Goal: Information Seeking & Learning: Check status

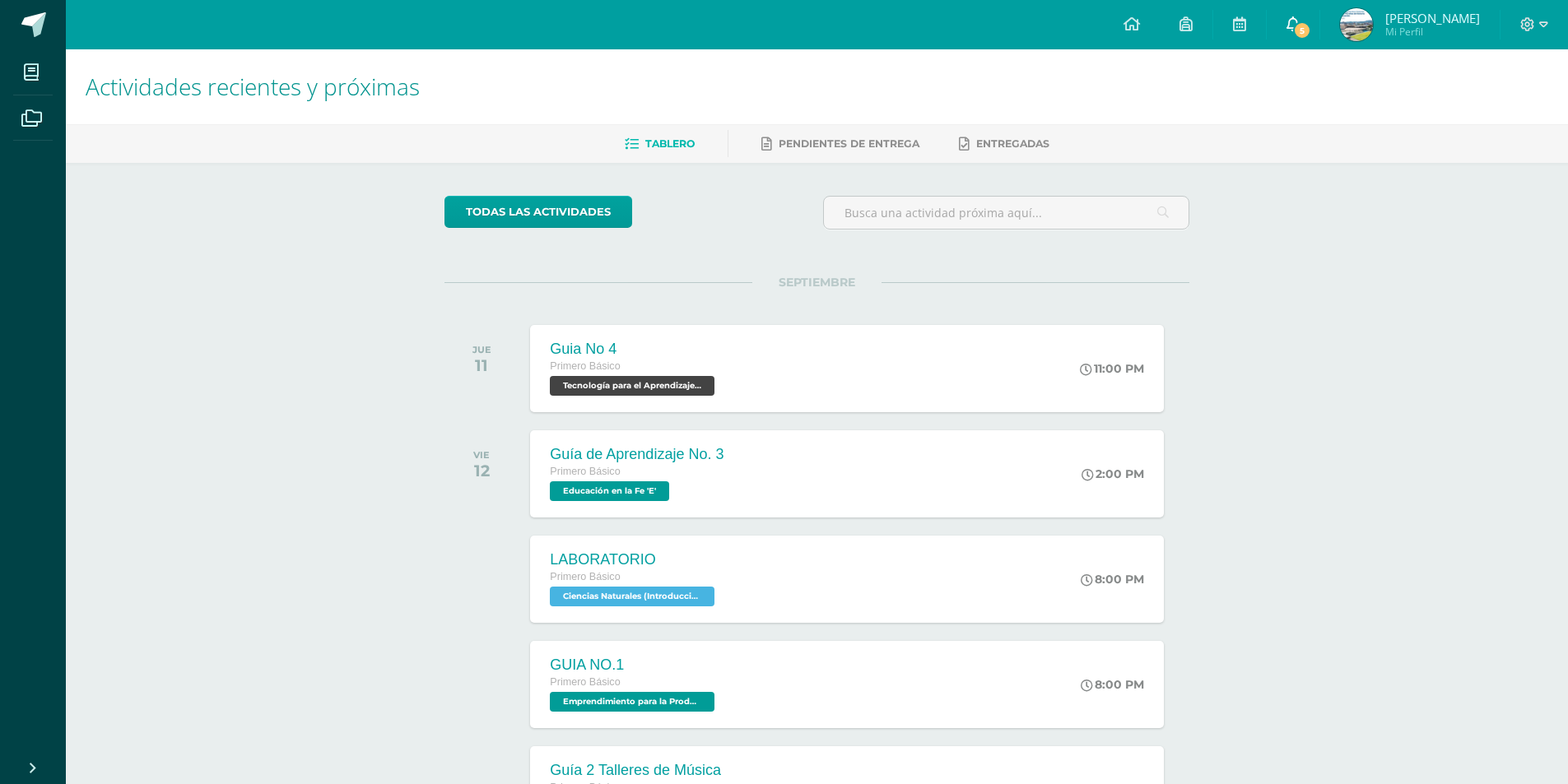
click at [1300, 23] on icon at bounding box center [1294, 24] width 13 height 15
click at [1312, 32] on span "5" at bounding box center [1302, 30] width 18 height 18
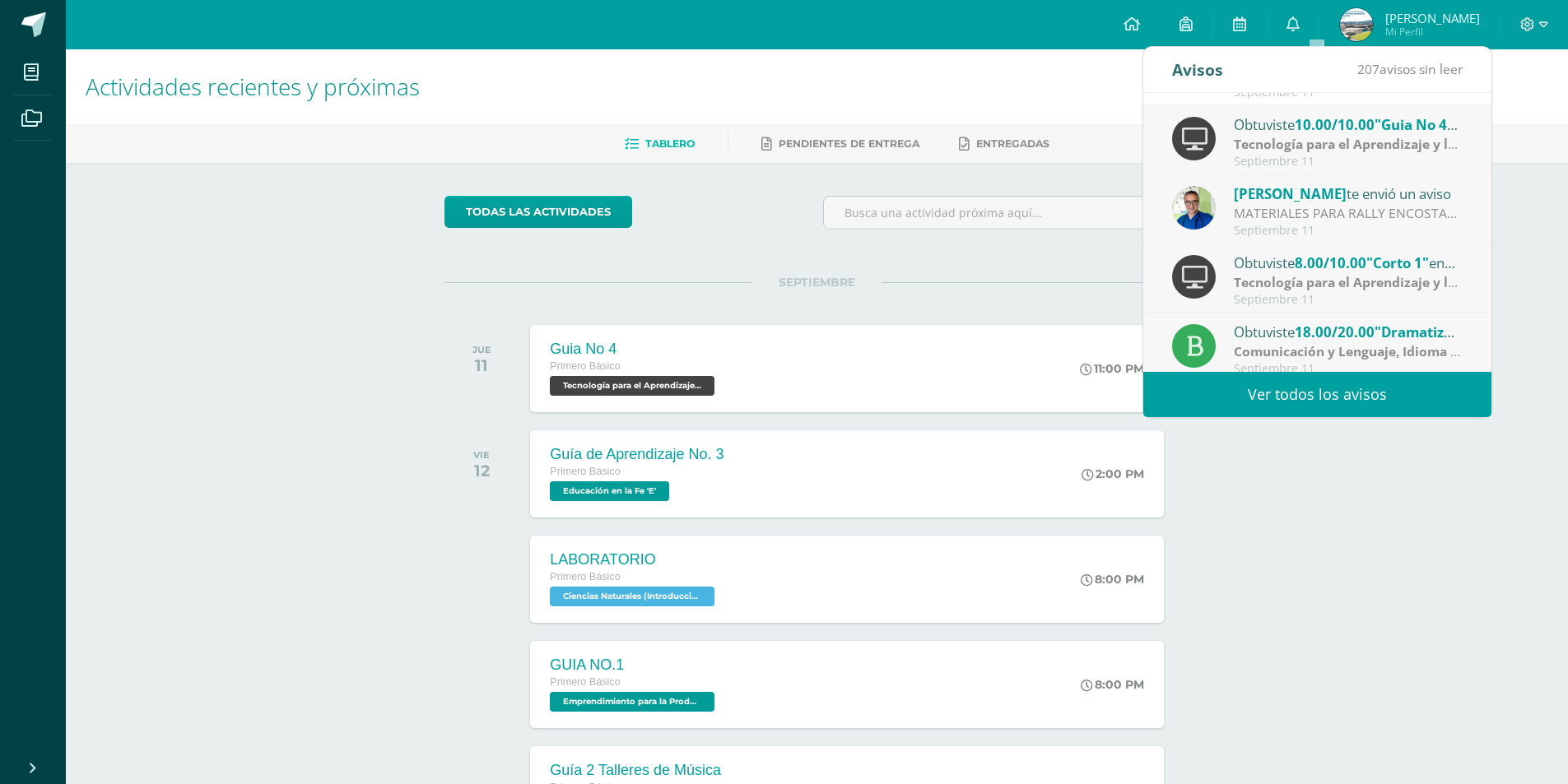
scroll to position [246, 0]
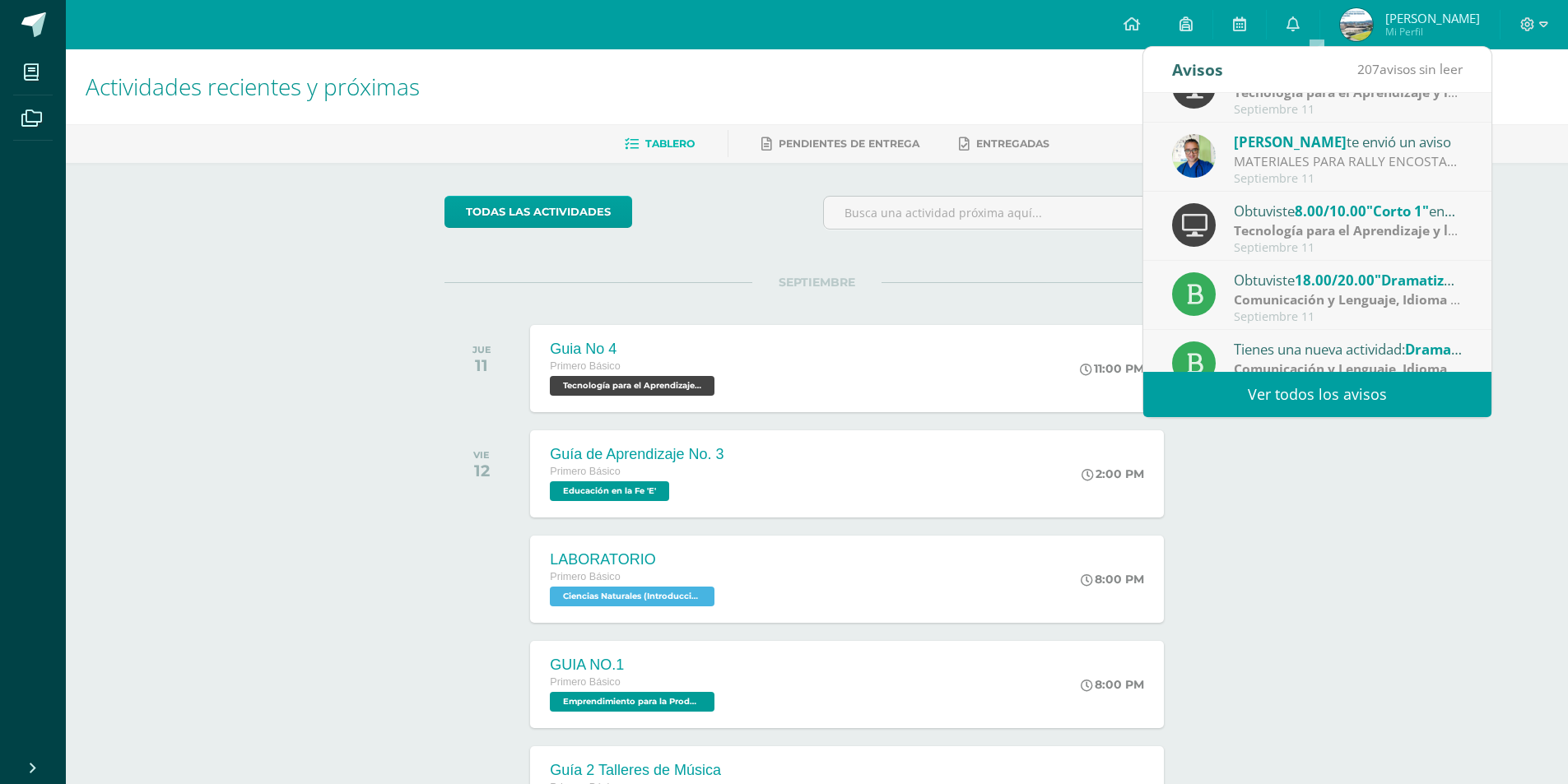
click at [1336, 392] on link "Ver todos los avisos" at bounding box center [1318, 393] width 348 height 45
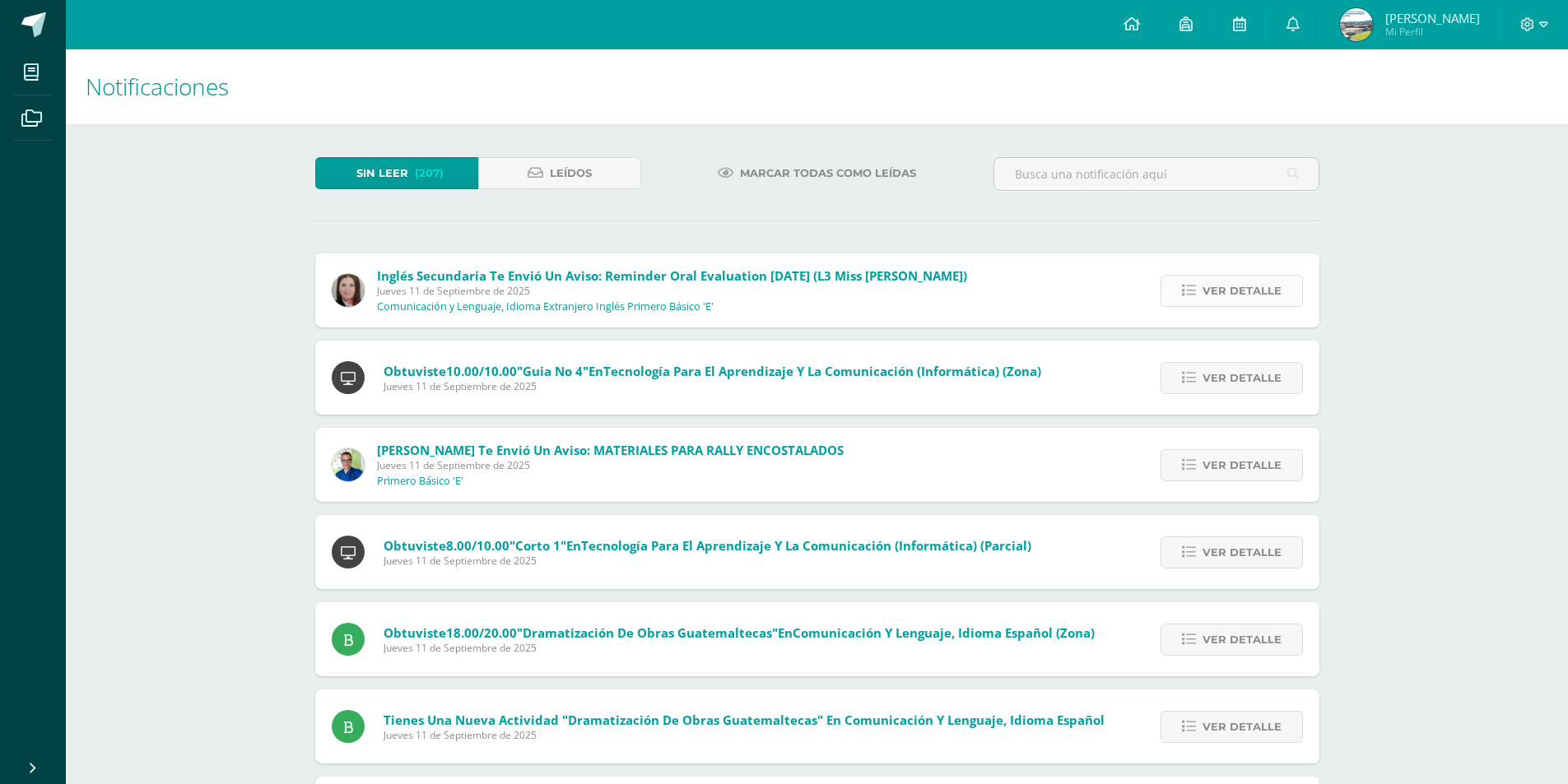
click at [1241, 296] on span "Ver detalle" at bounding box center [1242, 291] width 79 height 31
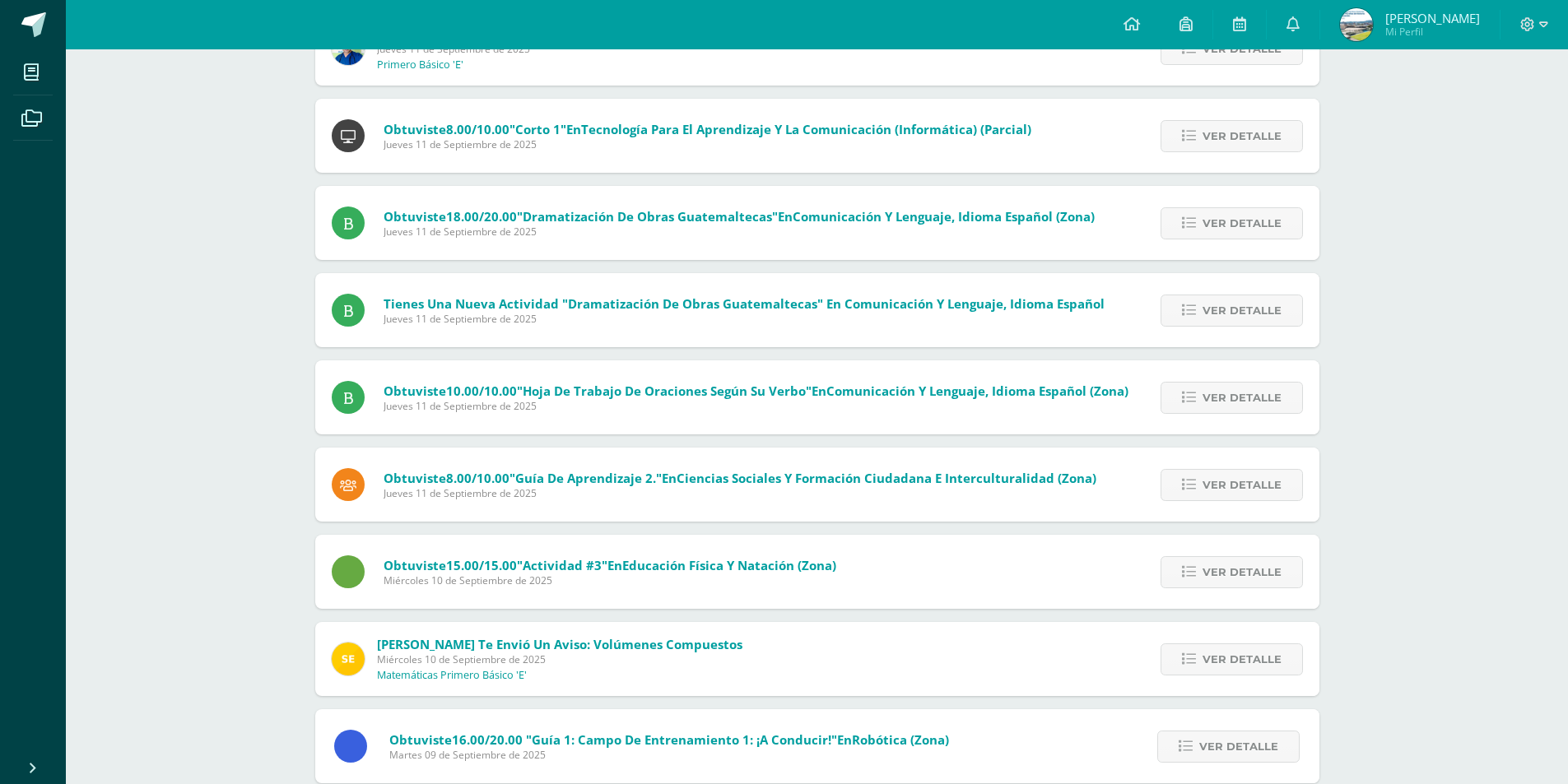
scroll to position [821, 0]
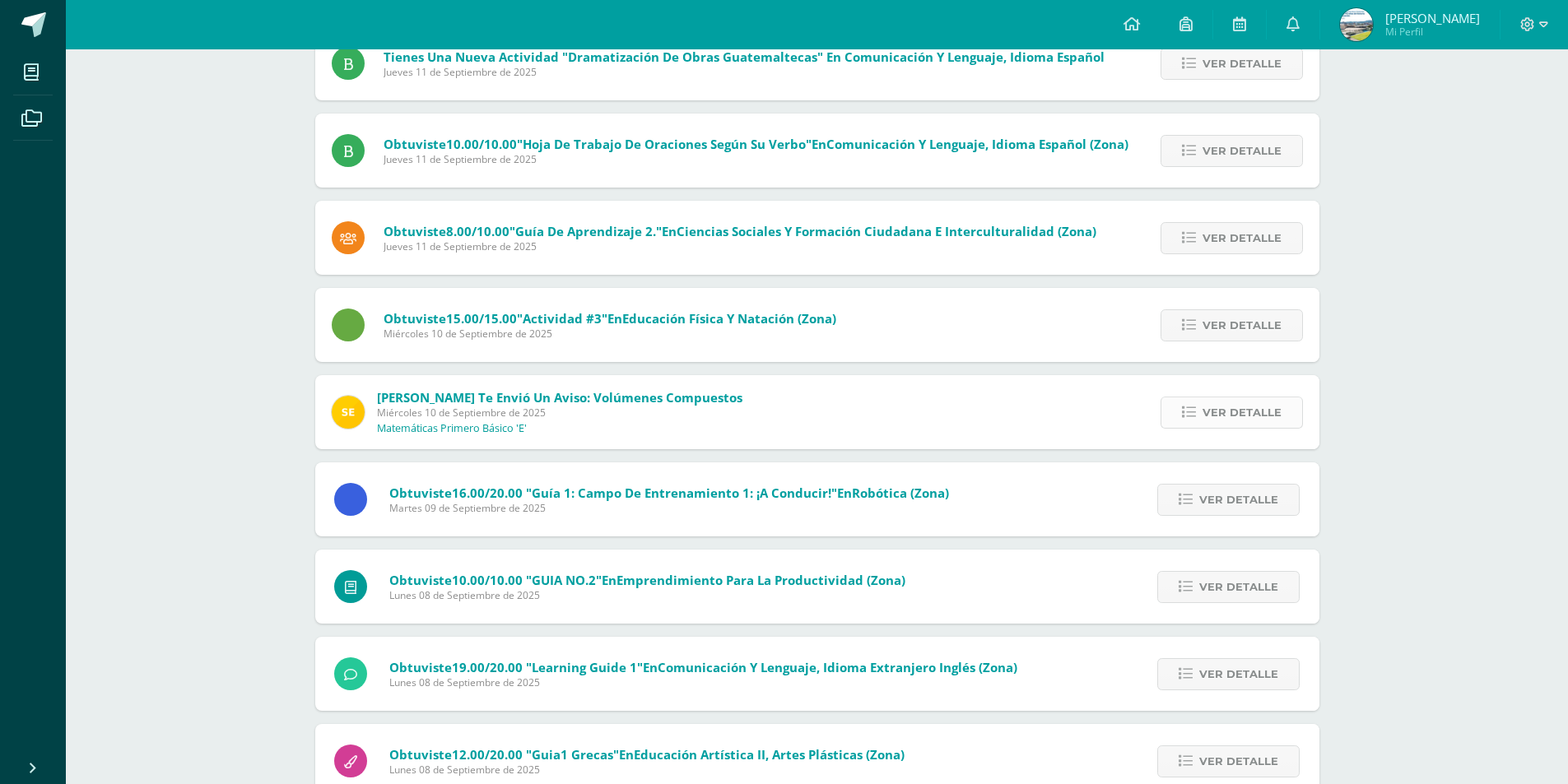
click at [1231, 423] on span "Ver detalle" at bounding box center [1242, 413] width 79 height 31
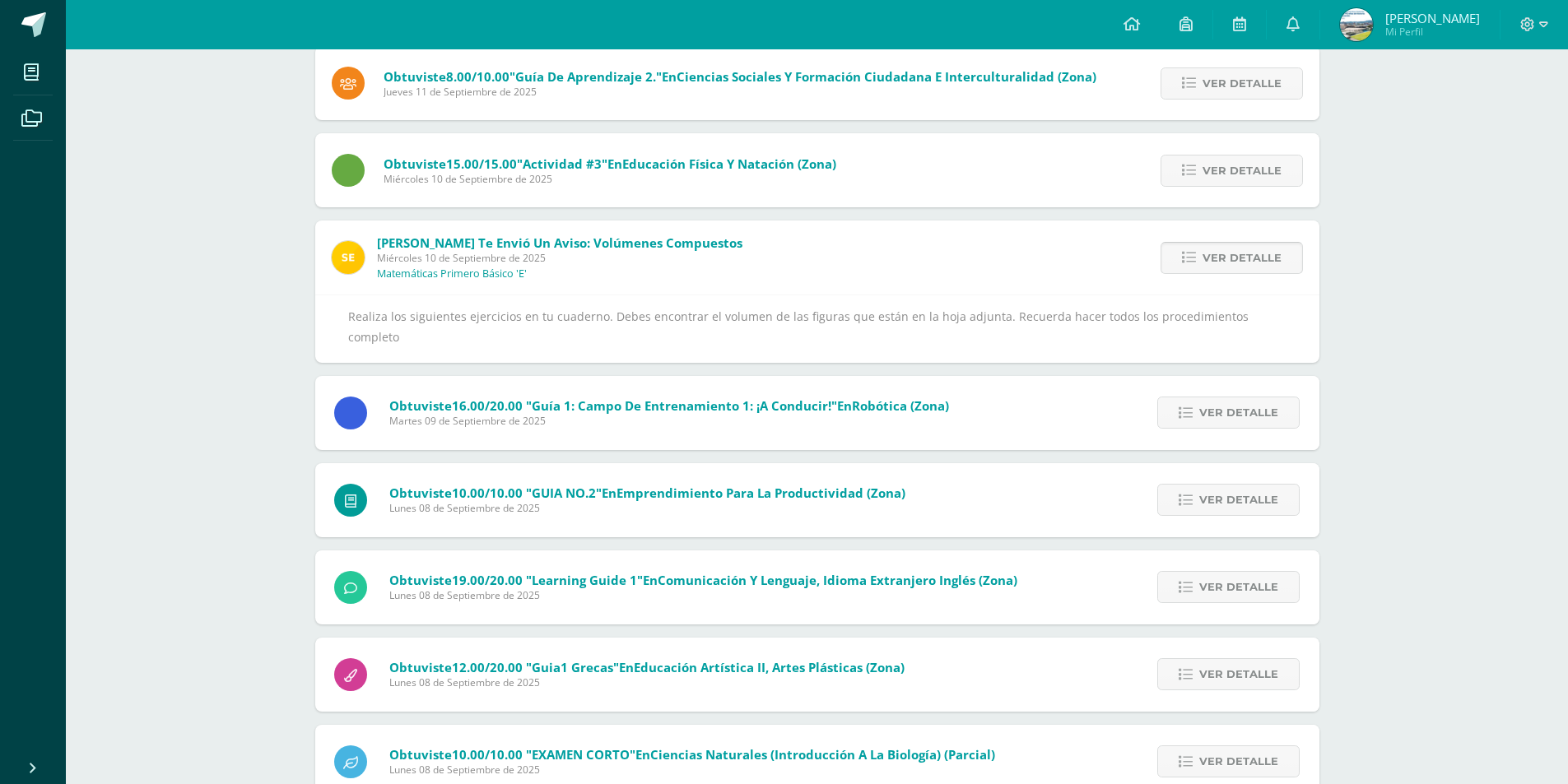
scroll to position [576, 0]
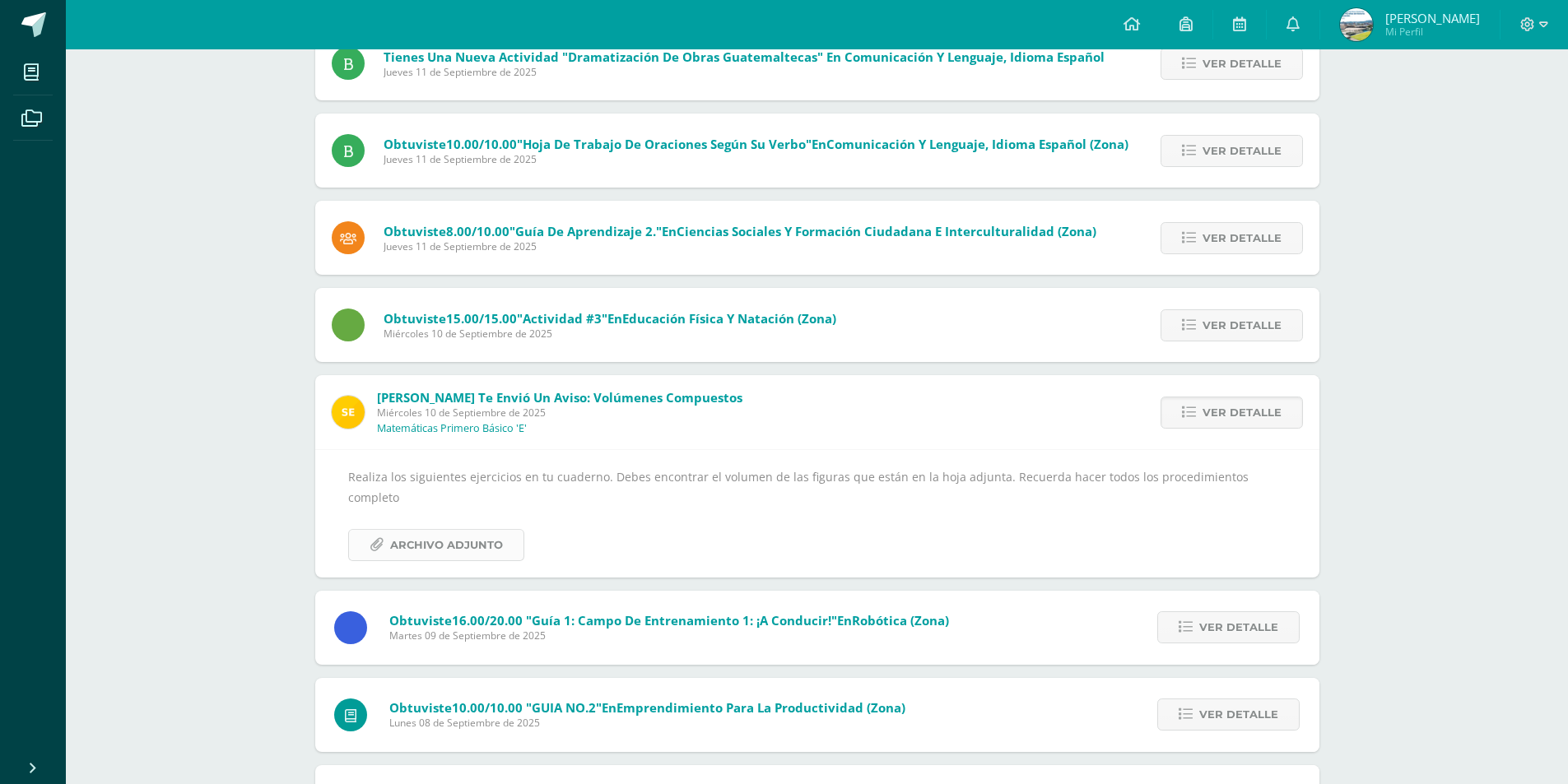
click at [452, 530] on span "Archivo Adjunto" at bounding box center [446, 545] width 113 height 31
